Goal: Check status

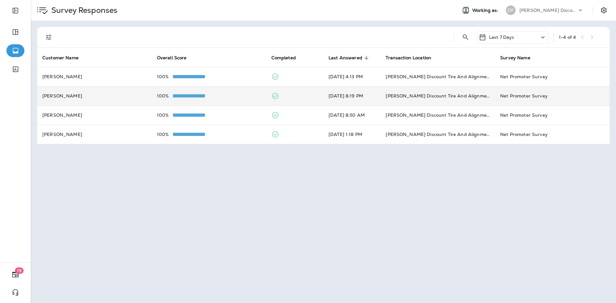
click at [367, 91] on td "[DATE] 8:19 PM" at bounding box center [352, 95] width 57 height 19
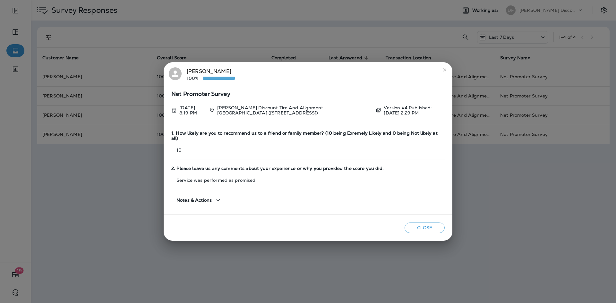
click at [447, 73] on icon "close" at bounding box center [444, 69] width 5 height 5
